Goal: Information Seeking & Learning: Learn about a topic

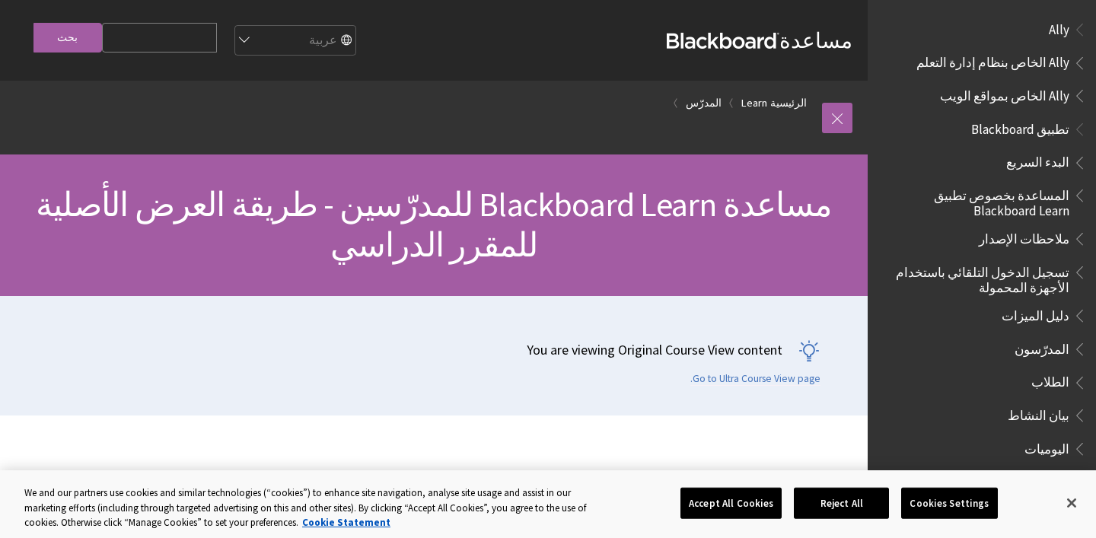
click at [147, 33] on input "Search Query" at bounding box center [159, 38] width 115 height 30
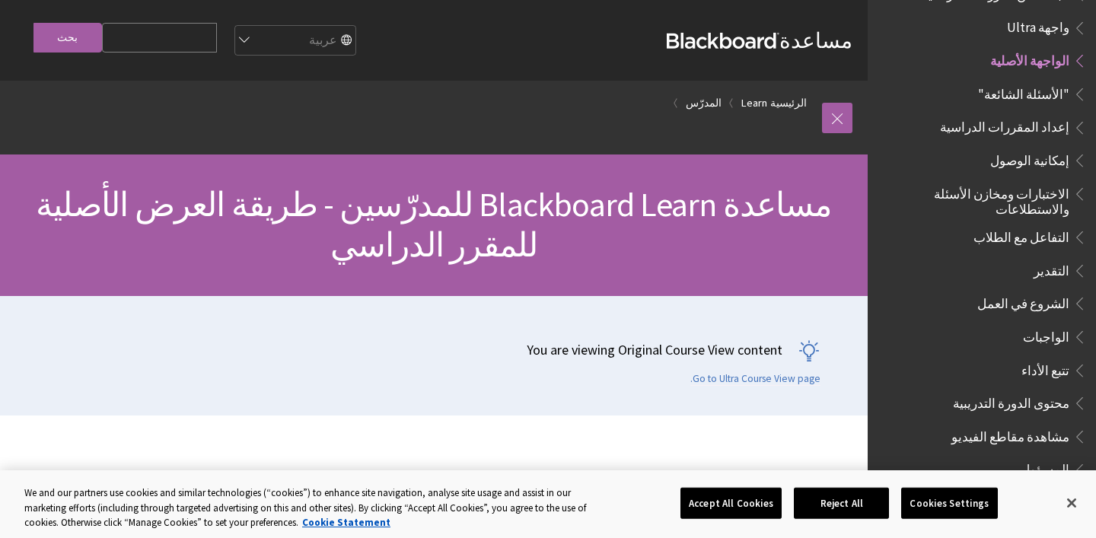
paste input "Lock Down Browser"
type input "Lock Down Browser"
click at [33, 23] on input "بحث" at bounding box center [67, 38] width 68 height 30
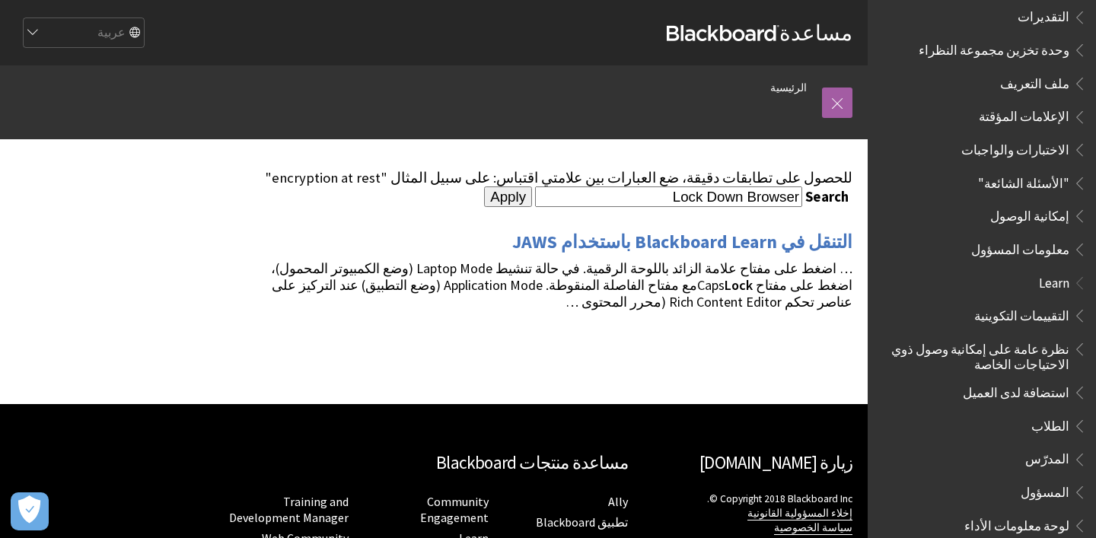
scroll to position [848, 0]
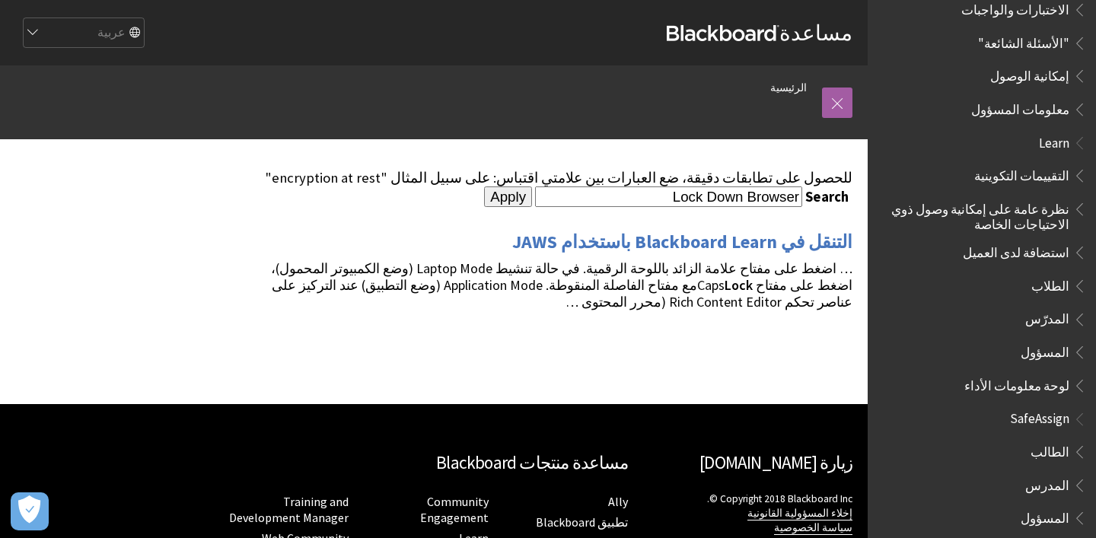
click at [1062, 481] on span "المدرس" at bounding box center [1047, 482] width 44 height 21
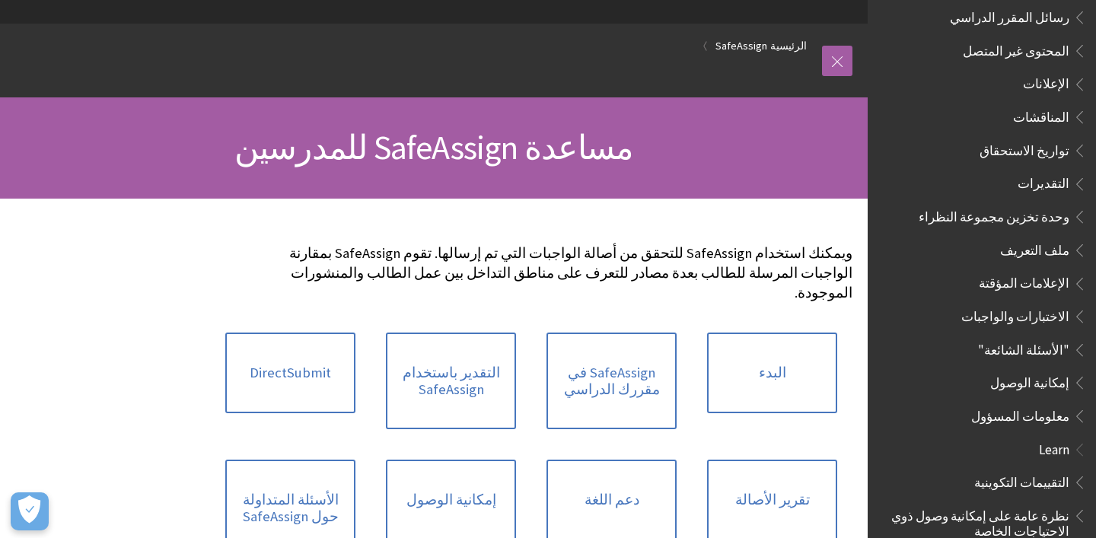
scroll to position [542, 0]
click at [1032, 311] on span "الاختبارات والواجبات" at bounding box center [1015, 313] width 108 height 21
click at [1073, 303] on span "Book outline for Blackboard App Help" at bounding box center [1077, 312] width 16 height 19
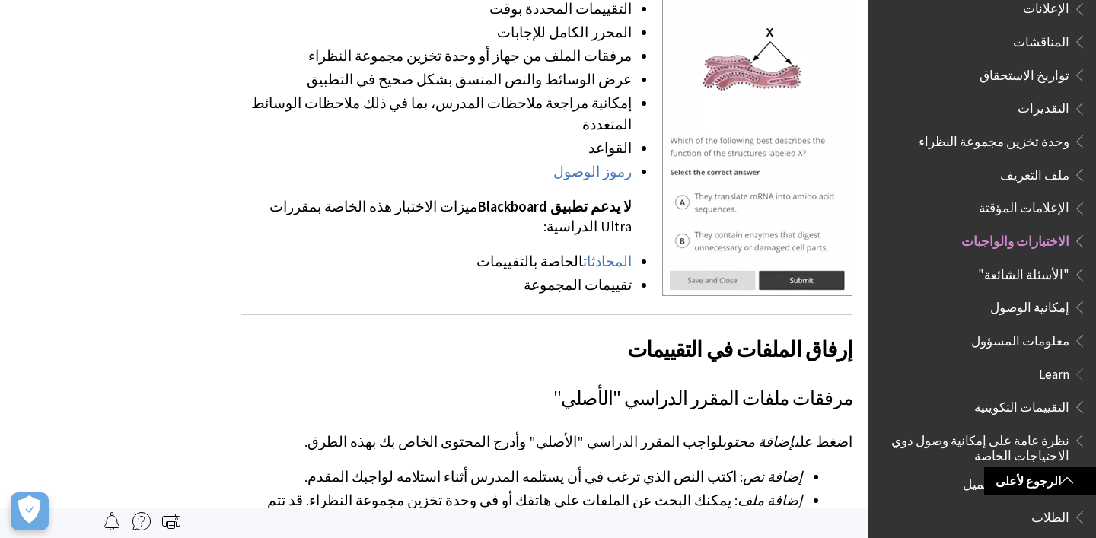
scroll to position [615, 0]
click at [1081, 268] on span "Book outline for Blackboard App Help" at bounding box center [1077, 272] width 16 height 19
